Goal: Task Accomplishment & Management: Complete application form

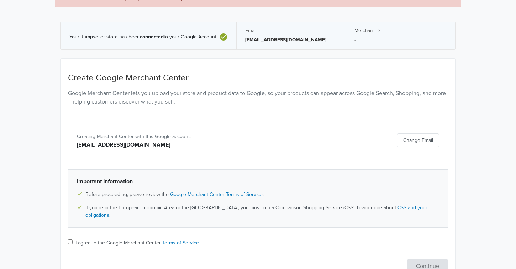
scroll to position [75, 0]
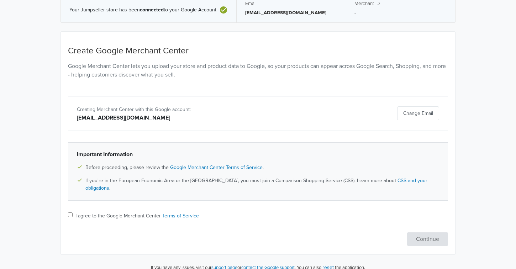
click at [73, 212] on div "I agree to the Google Merchant Center Terms of Service" at bounding box center [258, 216] width 380 height 9
click at [71, 212] on input "I agree to the Google Merchant Center Terms of Service" at bounding box center [70, 214] width 5 height 5
checkbox input "true"
click at [418, 232] on button "Continue" at bounding box center [427, 239] width 41 height 14
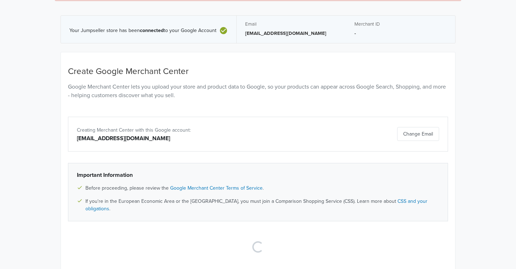
scroll to position [0, 0]
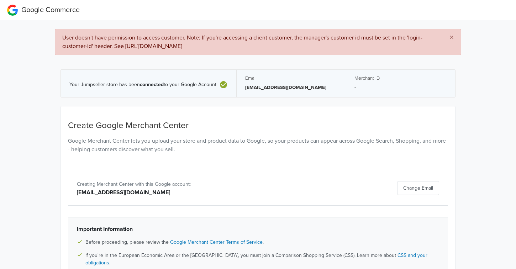
select select "cl"
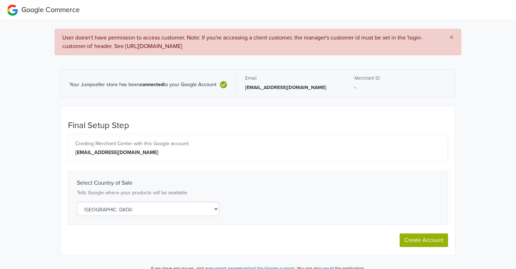
click at [435, 241] on button "Create Account" at bounding box center [424, 240] width 48 height 14
select select "cl"
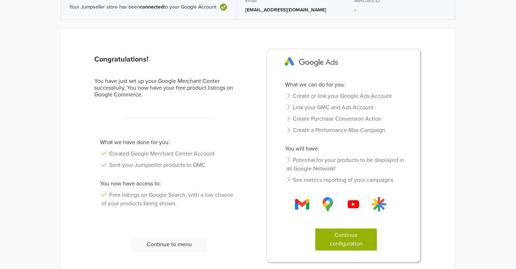
scroll to position [39, 0]
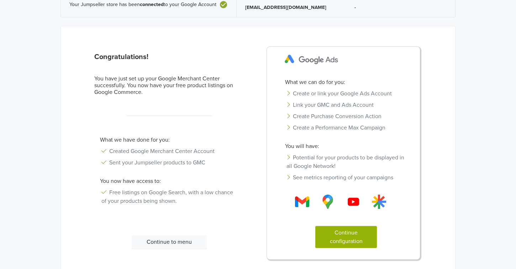
click at [327, 243] on button "Continue configuration" at bounding box center [346, 237] width 62 height 22
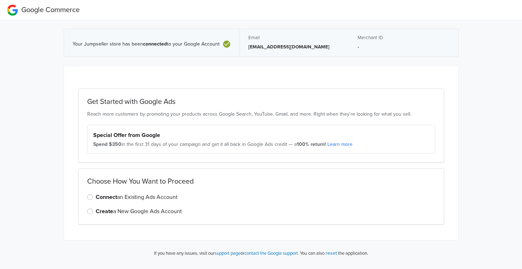
click at [93, 196] on div "Connect an Existing Ads Account" at bounding box center [261, 197] width 348 height 9
click at [96, 196] on label "Connect an Existing Ads Account" at bounding box center [137, 197] width 82 height 9
click at [0, 0] on input "Connect an Existing Ads Account" at bounding box center [0, 0] width 0 height 0
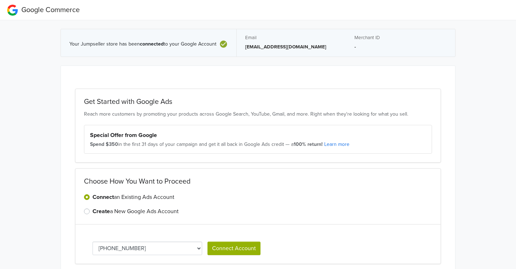
click at [232, 133] on div "Special Offer from Google" at bounding box center [258, 135] width 336 height 9
click at [216, 143] on div "Spend $350 in the first 31 days of your campaign and get it all back in Google …" at bounding box center [258, 144] width 336 height 7
click at [188, 250] on select "[PHONE_NUMBER]" at bounding box center [148, 249] width 110 height 14
click at [190, 247] on select "[PHONE_NUMBER]" at bounding box center [148, 249] width 110 height 14
click at [217, 250] on button "Connect Account" at bounding box center [233, 249] width 53 height 14
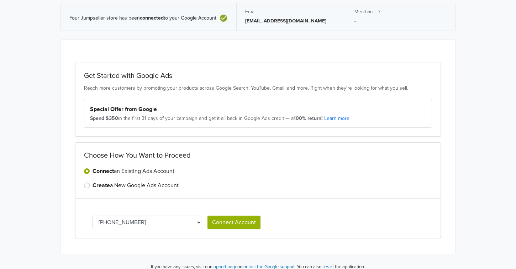
scroll to position [65, 0]
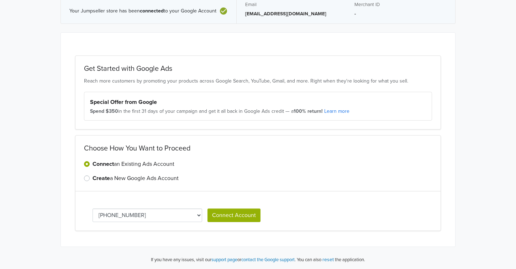
click at [229, 212] on button "Connect Account" at bounding box center [233, 215] width 53 height 14
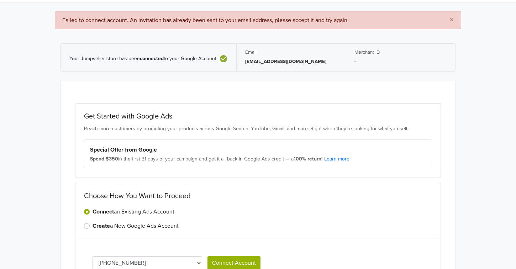
scroll to position [0, 0]
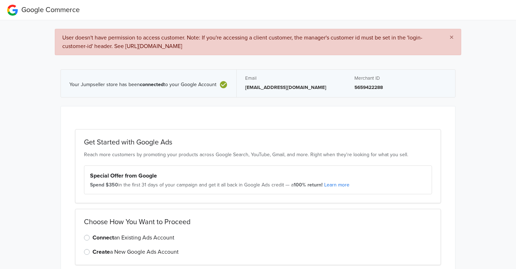
click at [145, 178] on strong "Special Offer from Google" at bounding box center [123, 175] width 67 height 7
click at [93, 234] on label "Connect an Existing Ads Account" at bounding box center [134, 237] width 82 height 9
click at [0, 0] on input "Connect an Existing Ads Account" at bounding box center [0, 0] width 0 height 0
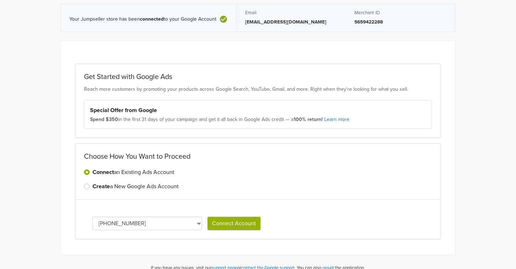
scroll to position [74, 0]
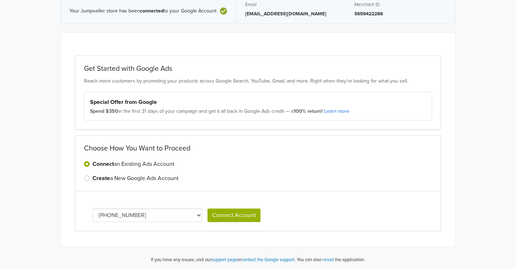
click at [229, 219] on button "Connect Account" at bounding box center [233, 215] width 53 height 14
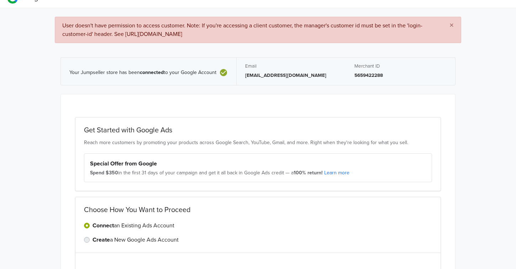
scroll to position [0, 0]
